Goal: Task Accomplishment & Management: Manage account settings

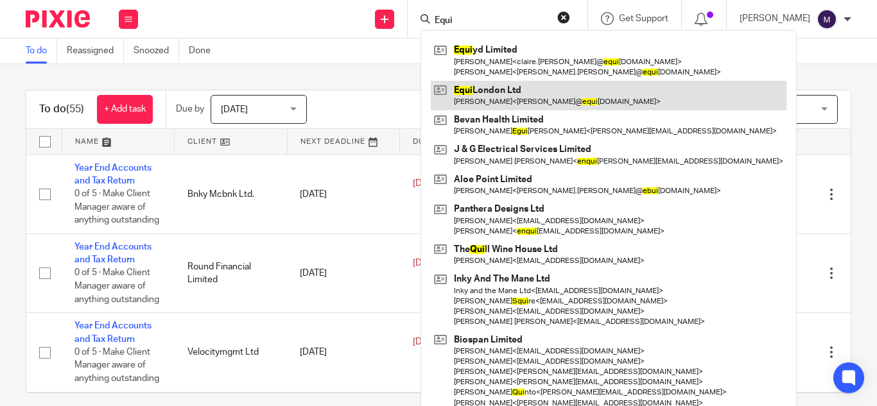
type input "Equi"
click at [499, 98] on link at bounding box center [609, 96] width 356 height 30
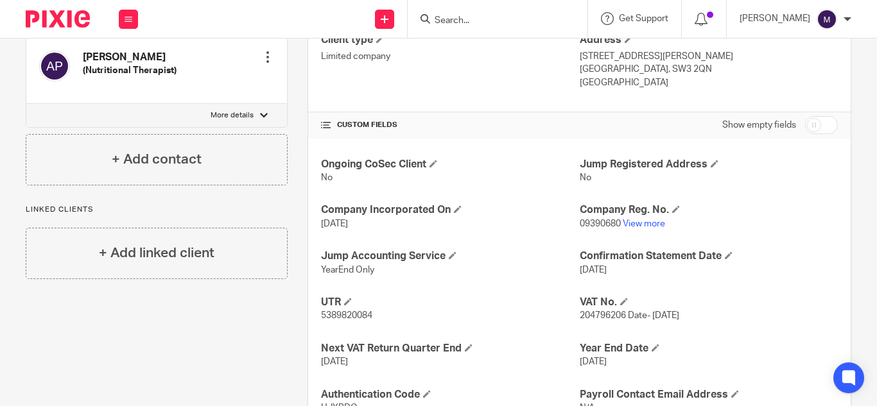
scroll to position [433, 0]
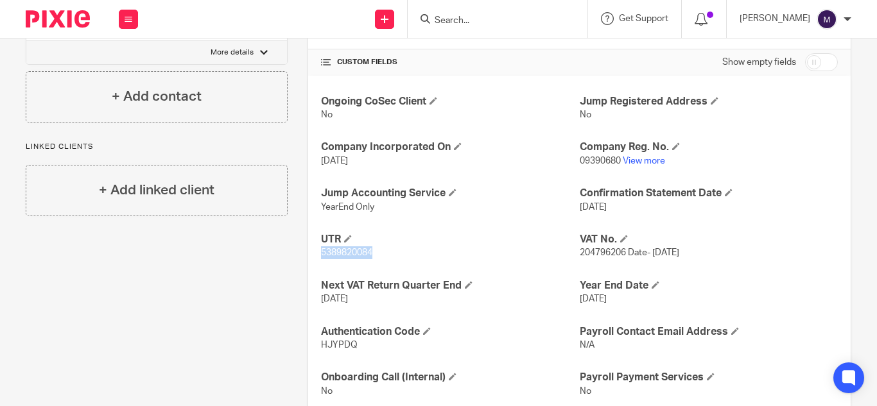
drag, startPoint x: 379, startPoint y: 216, endPoint x: 309, endPoint y: 224, distance: 69.8
click at [315, 221] on div "Ongoing CoSec Client No Jump Registered Address No Company Incorporated On 15 J…" at bounding box center [579, 247] width 542 height 342
copy span "5389820084"
drag, startPoint x: 568, startPoint y: 128, endPoint x: 616, endPoint y: 134, distance: 47.8
click at [616, 141] on div "Ongoing CoSec Client No Jump Registered Address No Company Incorporated On 15 J…" at bounding box center [579, 247] width 542 height 342
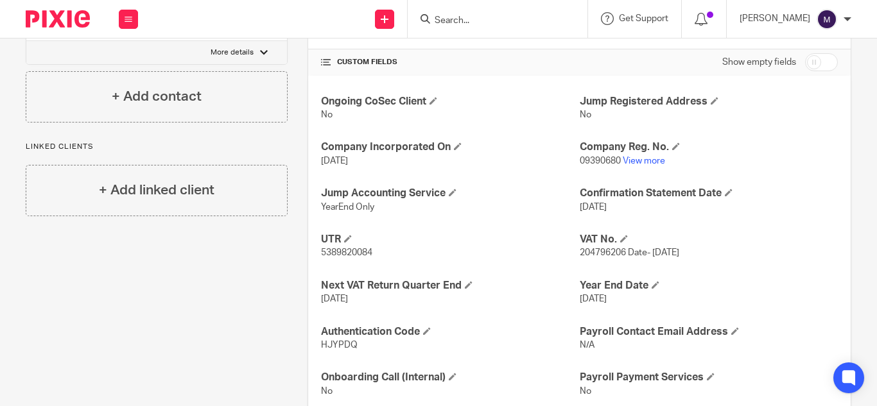
click at [659, 108] on p "No" at bounding box center [709, 114] width 258 height 13
drag, startPoint x: 612, startPoint y: 133, endPoint x: 574, endPoint y: 139, distance: 38.4
click at [574, 139] on div "Ongoing CoSec Client No Jump Registered Address No Company Incorporated On 15 J…" at bounding box center [579, 247] width 542 height 342
copy span "09390680"
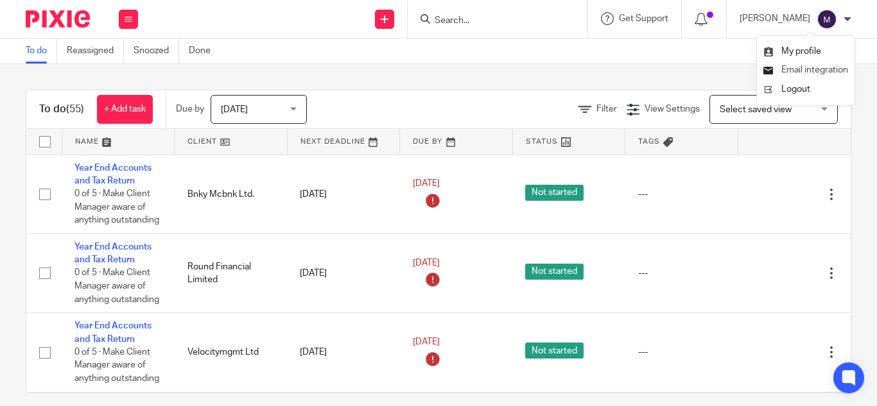
click at [822, 66] on span "Email integration" at bounding box center [814, 69] width 67 height 9
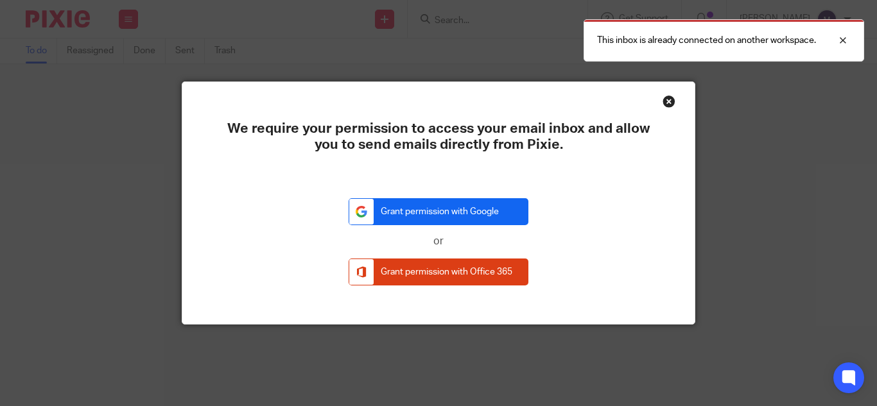
click at [465, 212] on link "Grant permission with Google" at bounding box center [439, 212] width 180 height 28
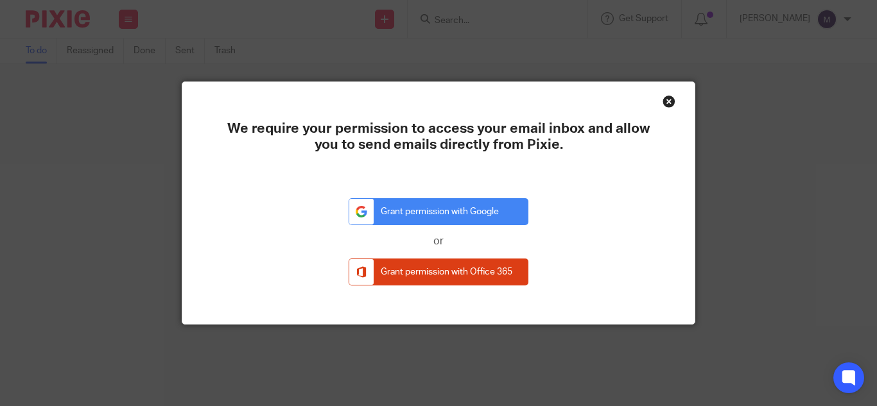
click at [662, 101] on div "Close this dialog window" at bounding box center [668, 101] width 13 height 13
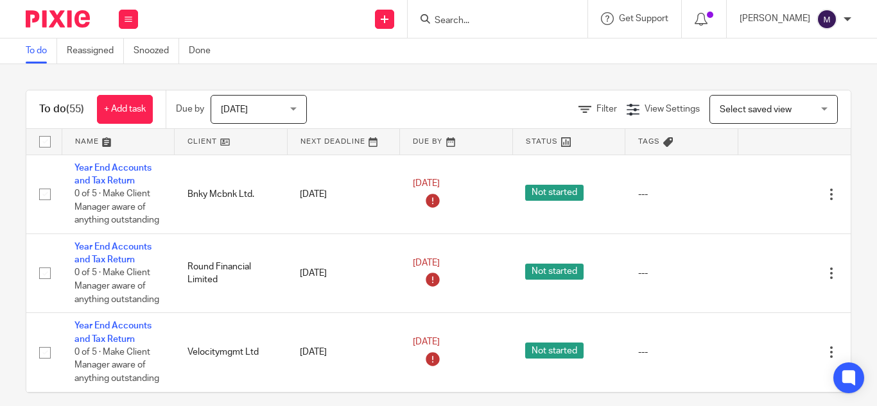
drag, startPoint x: 0, startPoint y: 0, endPoint x: 849, endPoint y: 17, distance: 849.3
click at [849, 17] on div at bounding box center [847, 19] width 8 height 8
click at [811, 47] on span "My profile" at bounding box center [801, 51] width 40 height 9
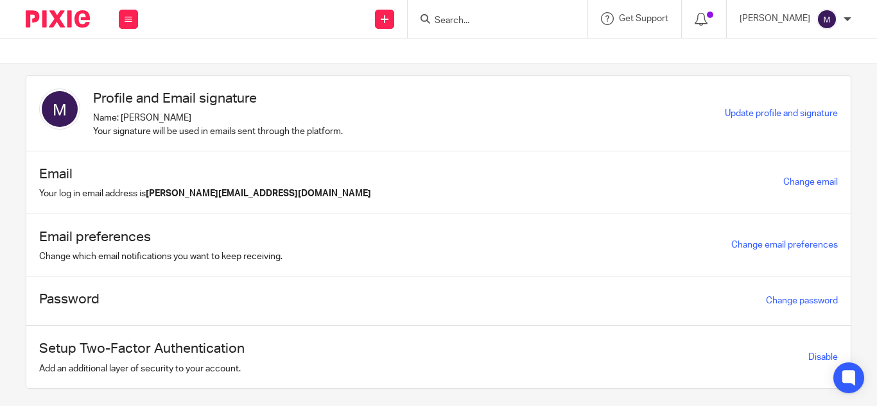
scroll to position [12, 0]
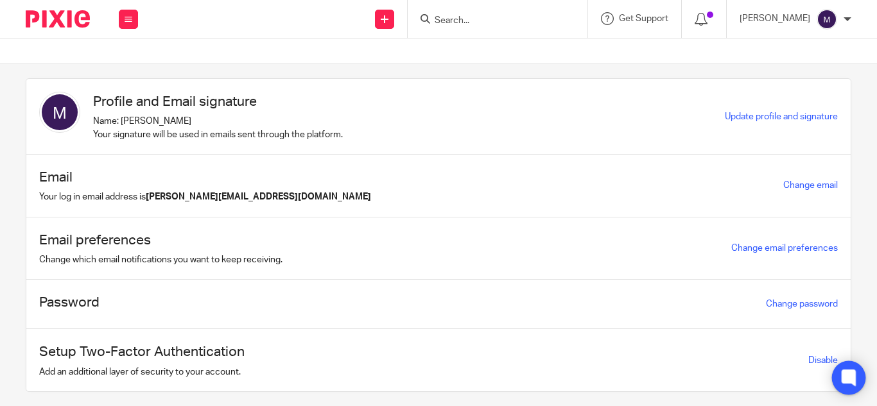
click at [850, 368] on icon at bounding box center [848, 378] width 21 height 21
click at [0, 0] on link "Email" at bounding box center [0, 0] width 0 height 0
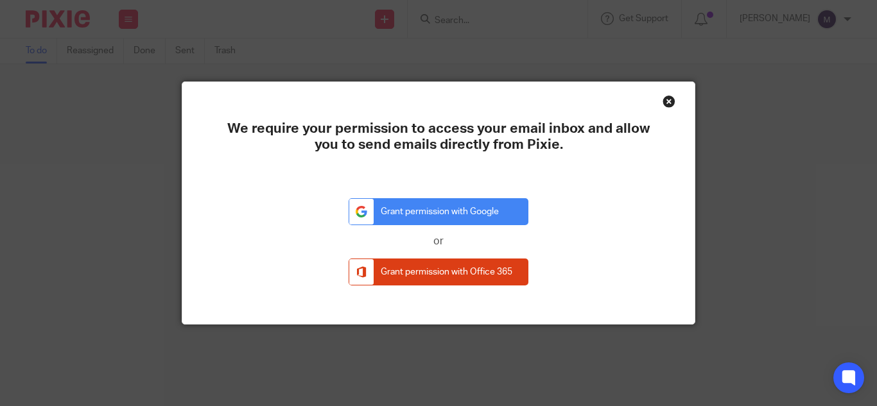
click at [664, 102] on div "Close this dialog window" at bounding box center [668, 101] width 13 height 13
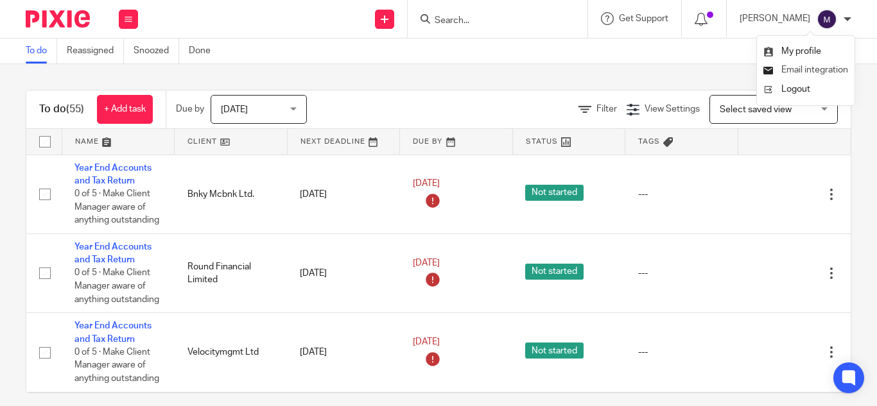
click at [813, 66] on span "Email integration" at bounding box center [814, 69] width 67 height 9
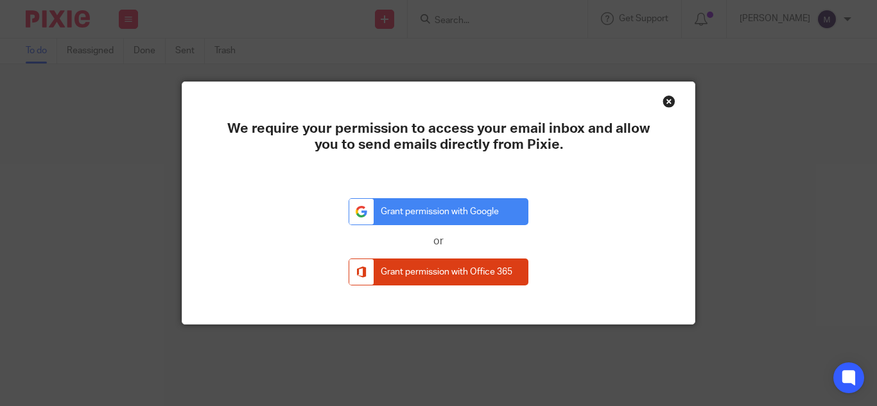
click at [664, 105] on div "Close this dialog window" at bounding box center [668, 101] width 13 height 13
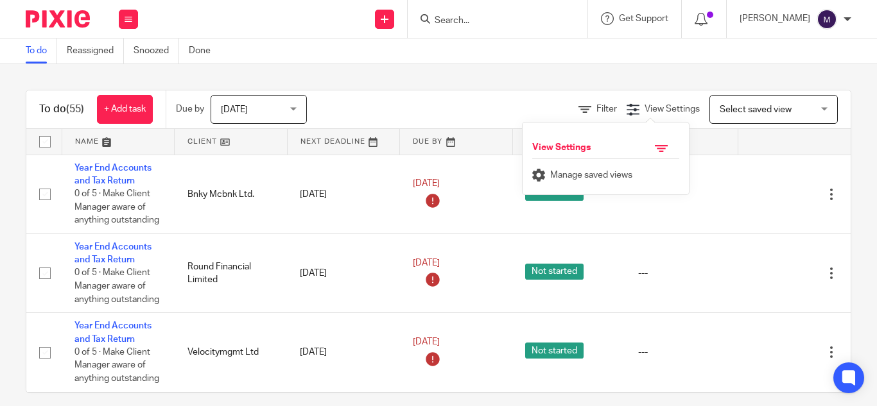
click at [437, 67] on div "To do (55) + Add task Due by Today Today Today Tomorrow This week Next week Thi…" at bounding box center [438, 235] width 877 height 342
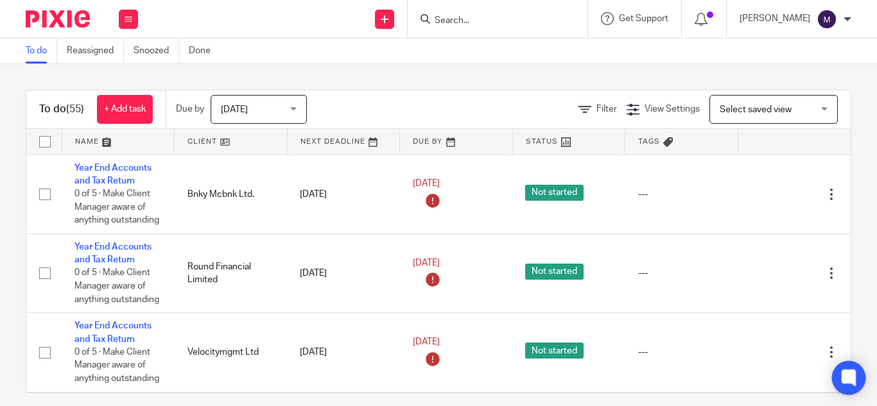
click at [843, 368] on icon at bounding box center [848, 378] width 21 height 21
click at [582, 32] on div at bounding box center [498, 19] width 180 height 38
click at [818, 22] on img at bounding box center [826, 19] width 21 height 21
click at [821, 52] on li "My profile" at bounding box center [805, 51] width 85 height 19
click at [811, 53] on span "My profile" at bounding box center [801, 51] width 40 height 9
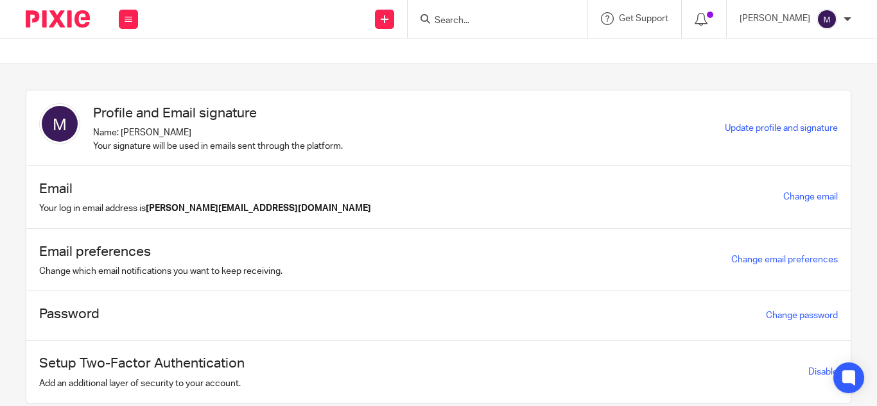
click at [828, 21] on img at bounding box center [826, 19] width 21 height 21
click at [825, 68] on span "Email integration" at bounding box center [814, 69] width 67 height 9
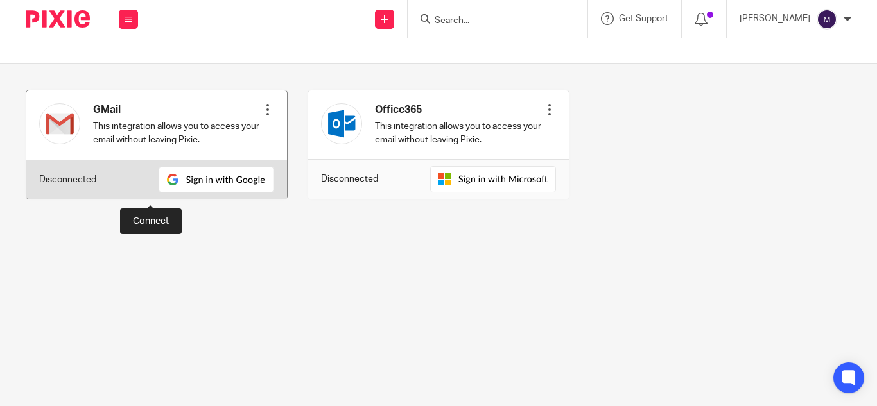
click at [159, 187] on img at bounding box center [217, 180] width 116 height 26
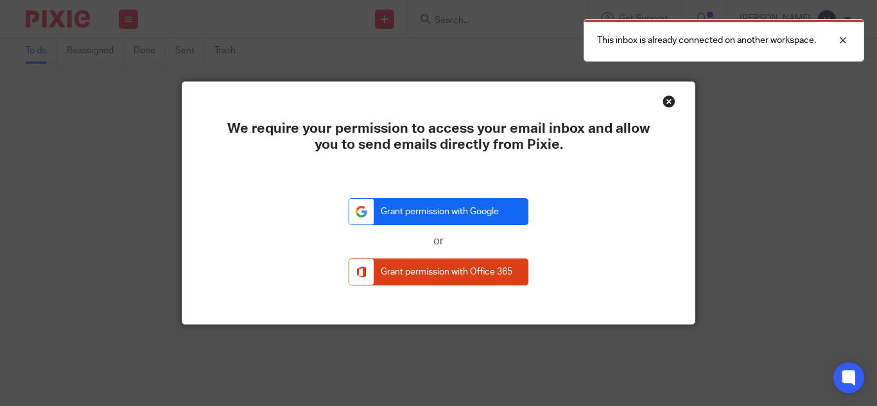
click at [448, 214] on link "Grant permission with Google" at bounding box center [439, 212] width 180 height 28
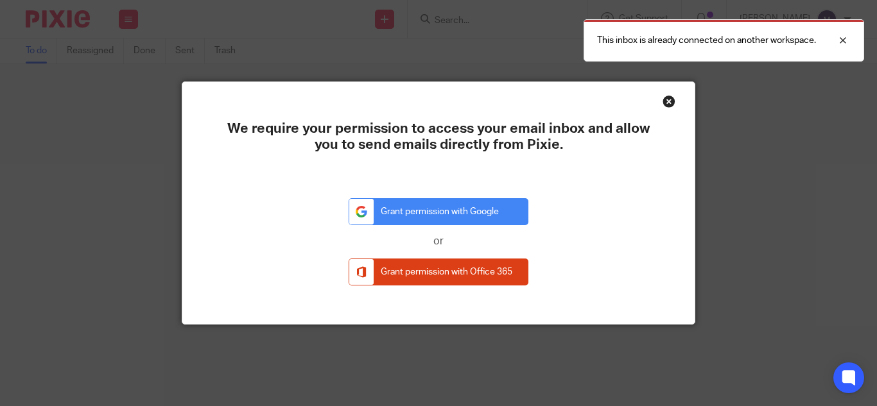
click at [664, 103] on div "Close this dialog window" at bounding box center [668, 101] width 13 height 13
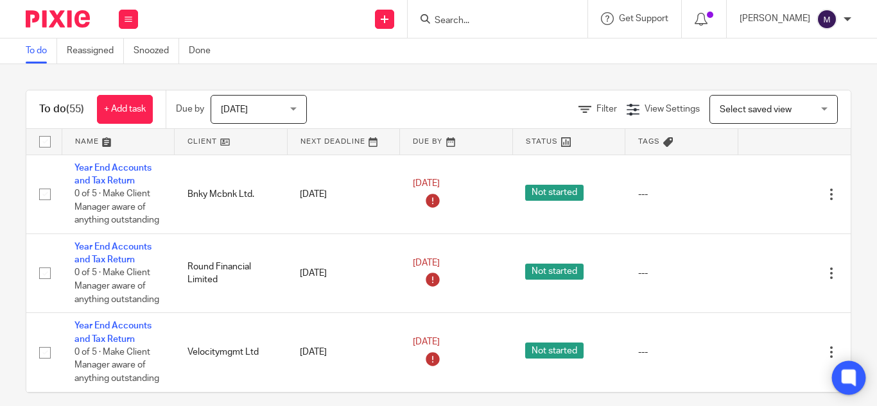
click at [851, 372] on icon at bounding box center [848, 378] width 14 height 17
click at [810, 18] on div "[PERSON_NAME]" at bounding box center [795, 19] width 112 height 21
click at [416, 76] on div "To do (55) + Add task Due by [DATE] [DATE] [DATE] [DATE] This week Next week Th…" at bounding box center [438, 235] width 877 height 342
click at [840, 371] on icon at bounding box center [848, 378] width 21 height 21
click at [488, 25] on input "Search" at bounding box center [491, 21] width 116 height 12
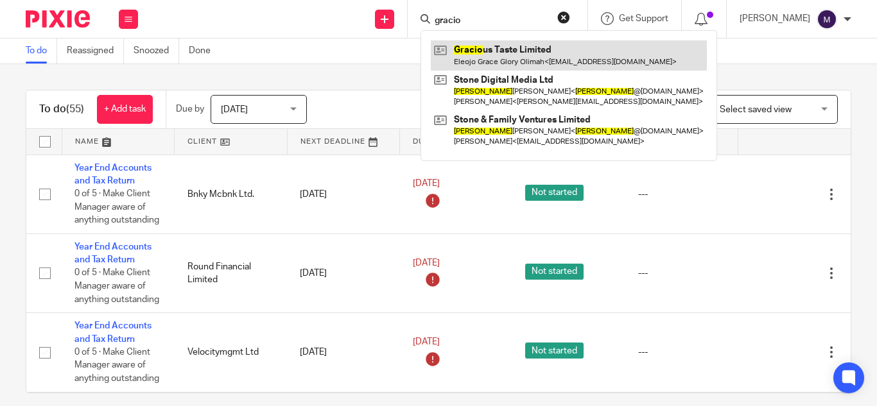
type input "gracio"
click at [540, 49] on link at bounding box center [569, 55] width 276 height 30
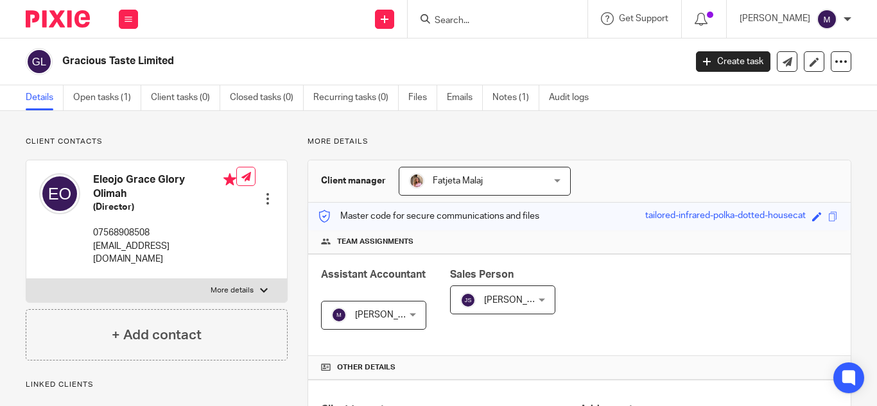
scroll to position [321, 0]
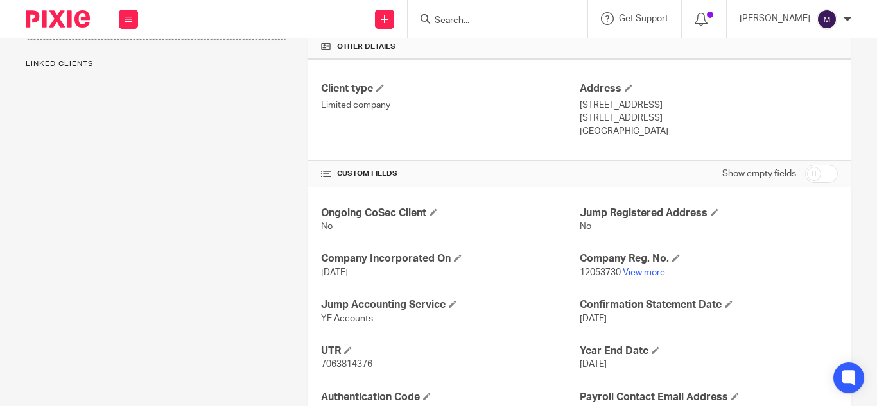
click at [642, 268] on link "View more" at bounding box center [644, 272] width 42 height 9
